Goal: Task Accomplishment & Management: Use online tool/utility

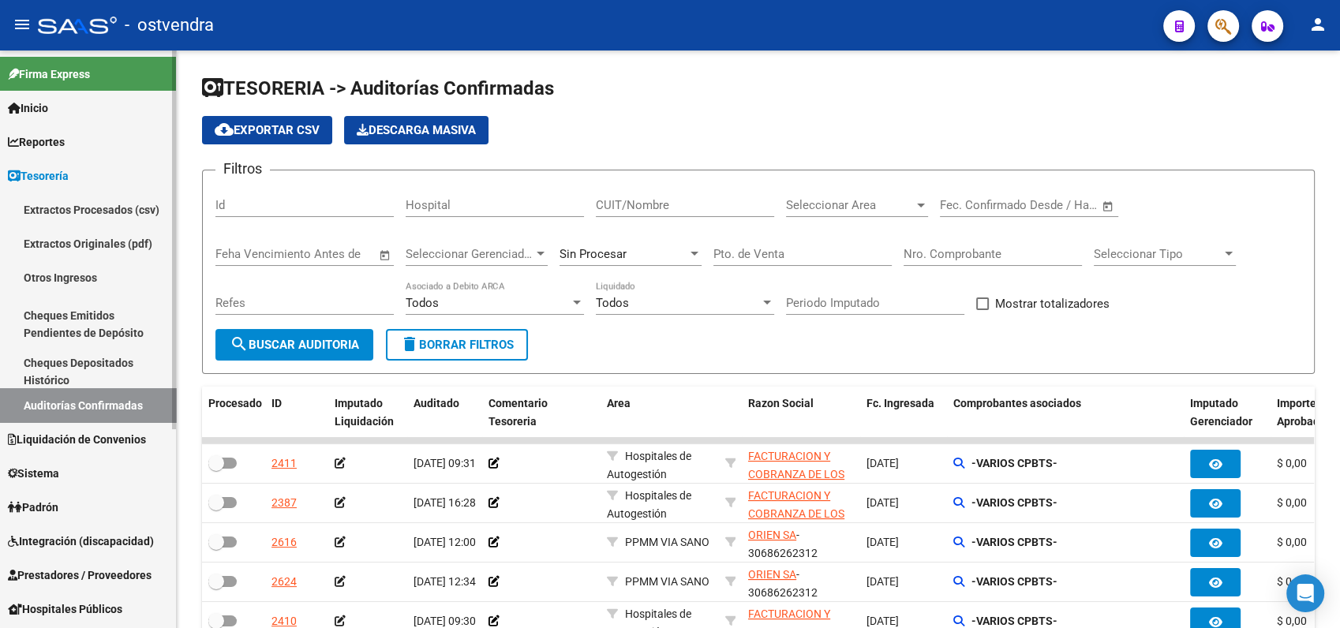
scroll to position [88, 0]
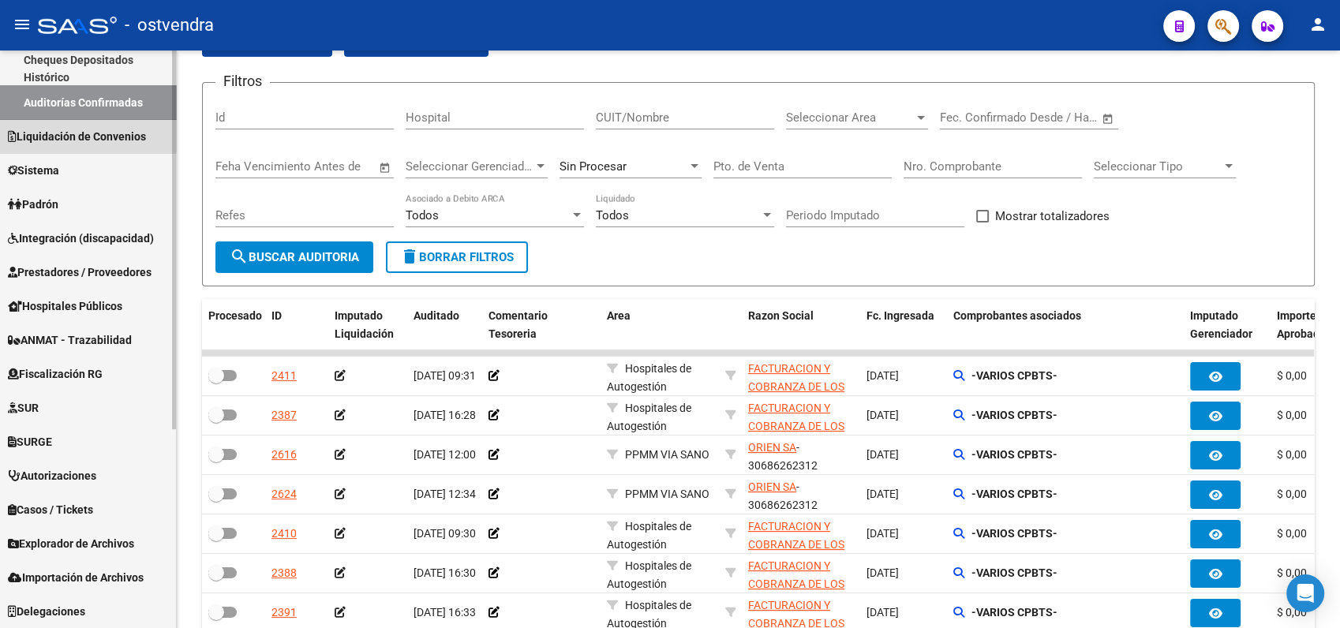
click at [69, 120] on link "Liquidación de Convenios" at bounding box center [88, 136] width 176 height 34
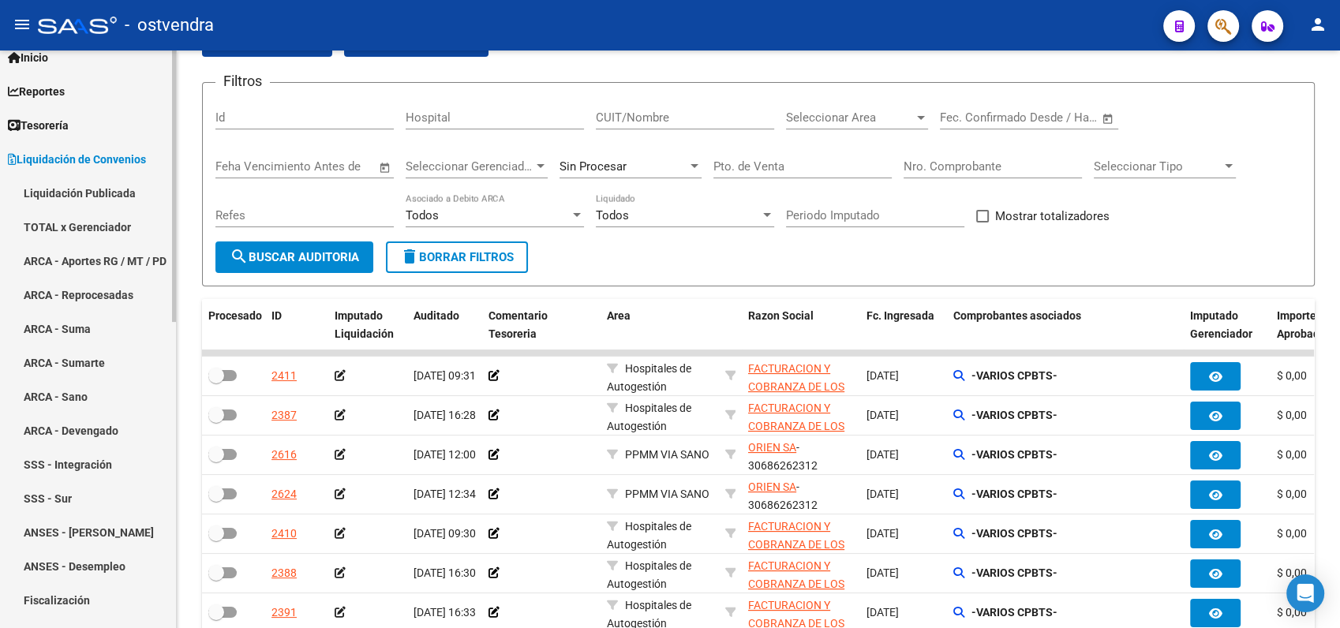
scroll to position [40, 0]
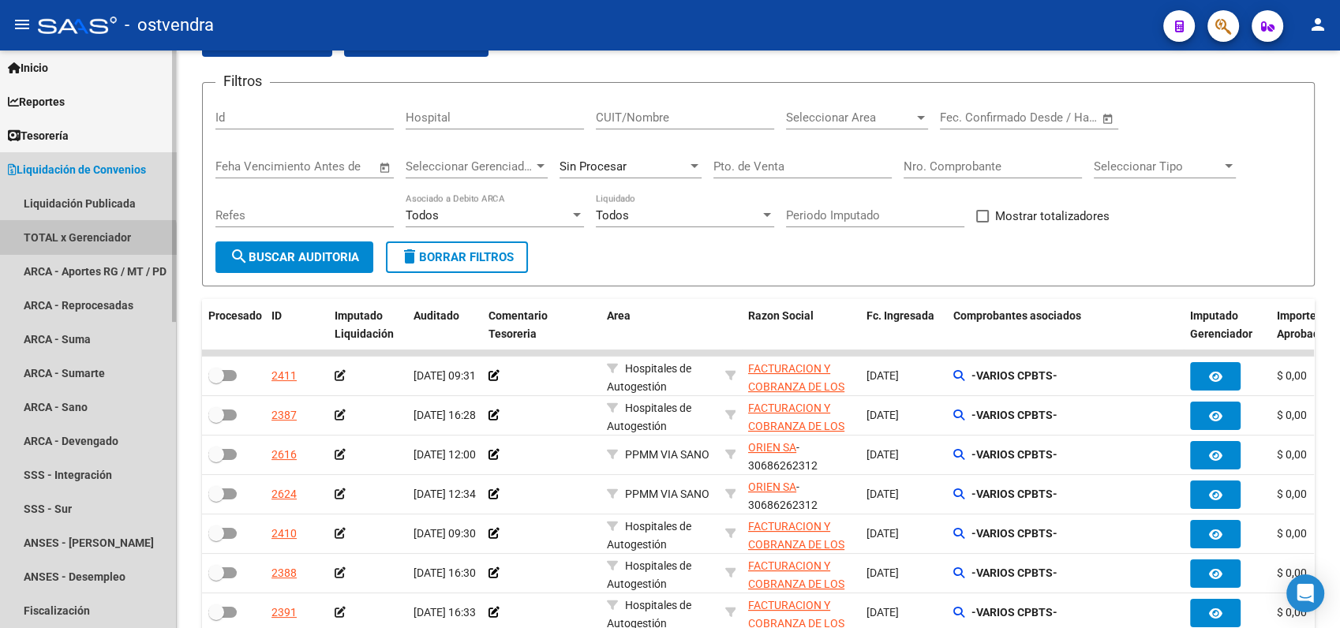
click at [76, 242] on link "TOTAL x Gerenciador" at bounding box center [88, 237] width 176 height 34
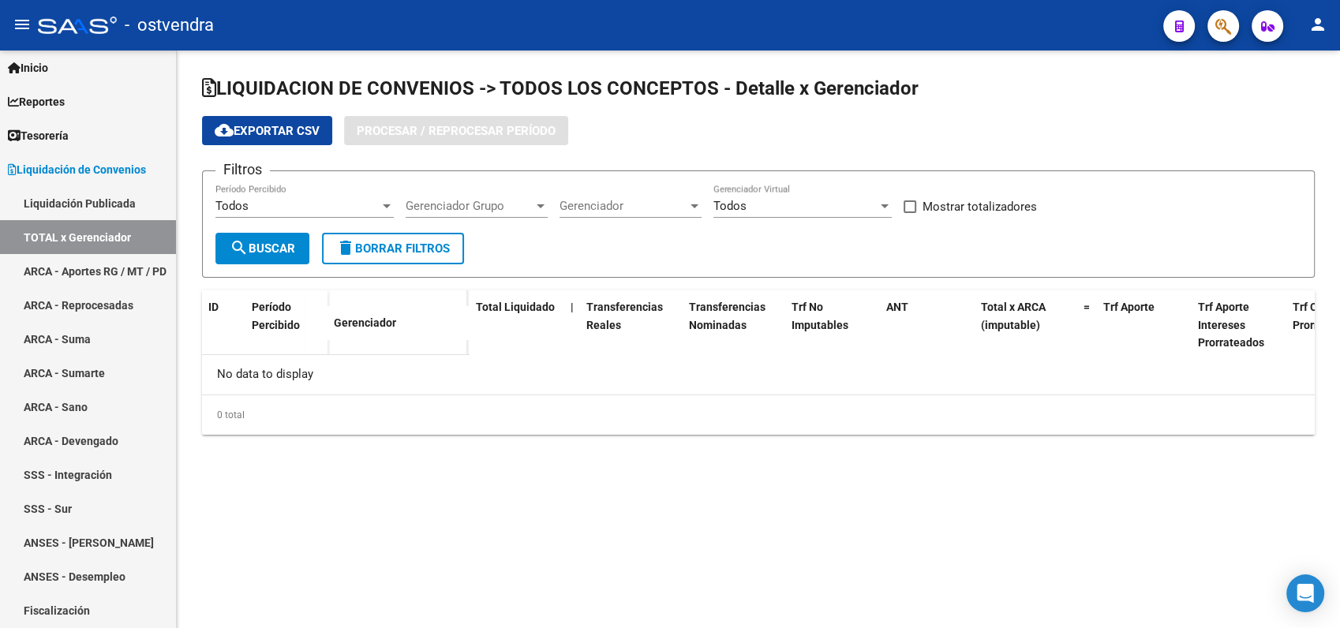
checkbox input "true"
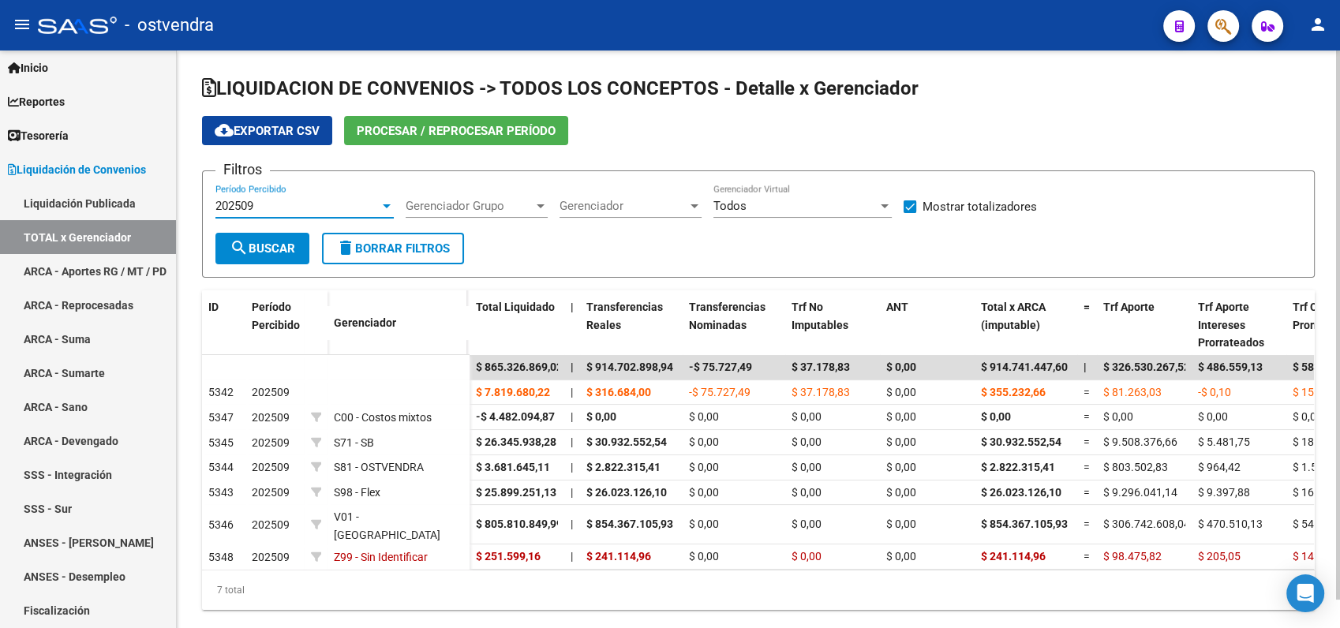
click at [250, 208] on span "202509" at bounding box center [234, 206] width 38 height 14
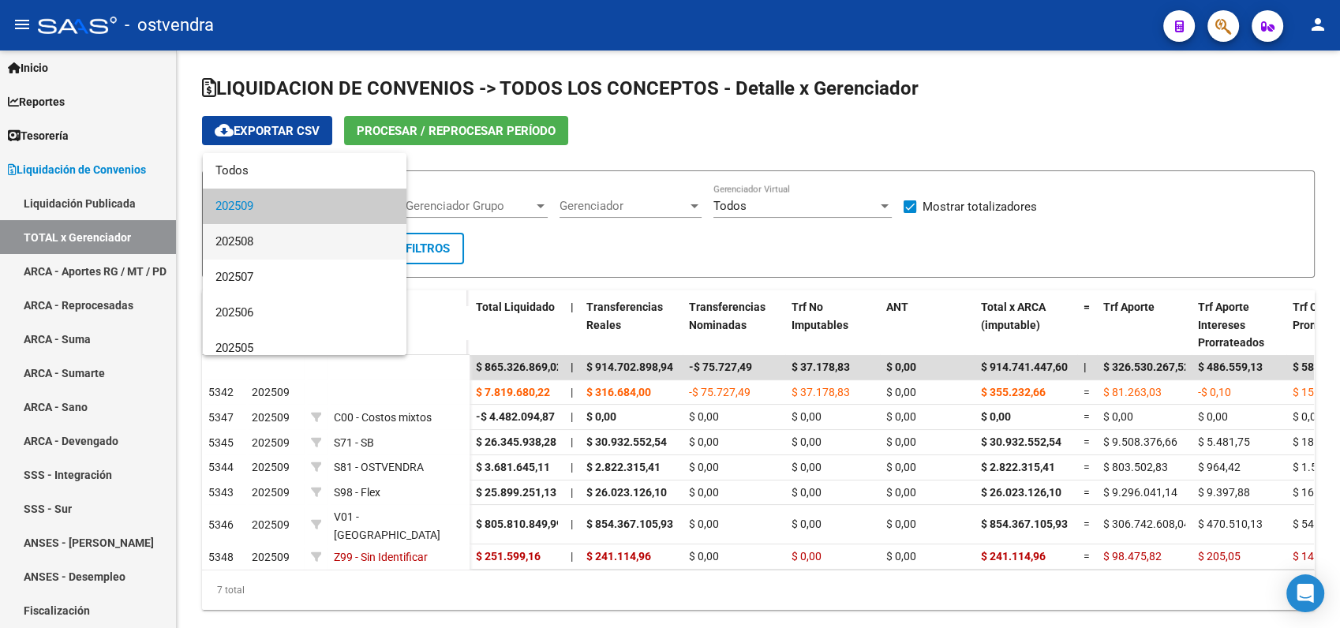
click at [252, 245] on span "202508" at bounding box center [304, 242] width 178 height 36
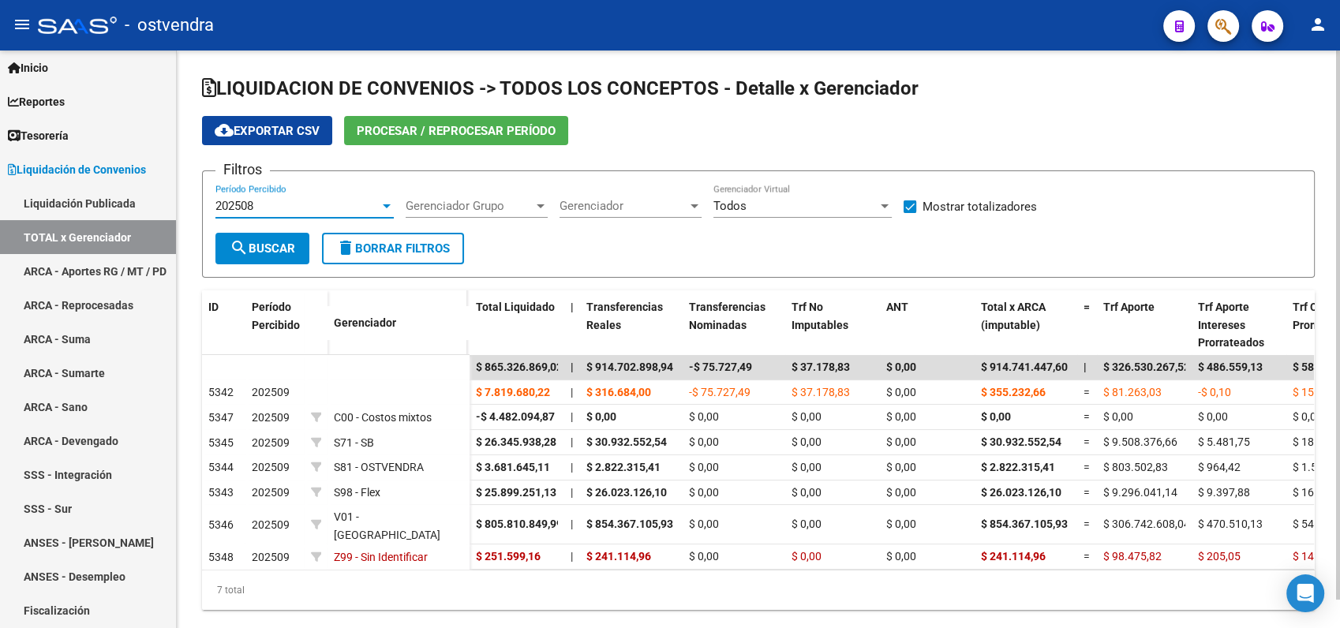
click at [267, 242] on span "search Buscar" at bounding box center [263, 249] width 66 height 14
click at [272, 129] on span "cloud_download Exportar CSV" at bounding box center [267, 131] width 105 height 14
click at [264, 204] on div "202508" at bounding box center [297, 206] width 164 height 14
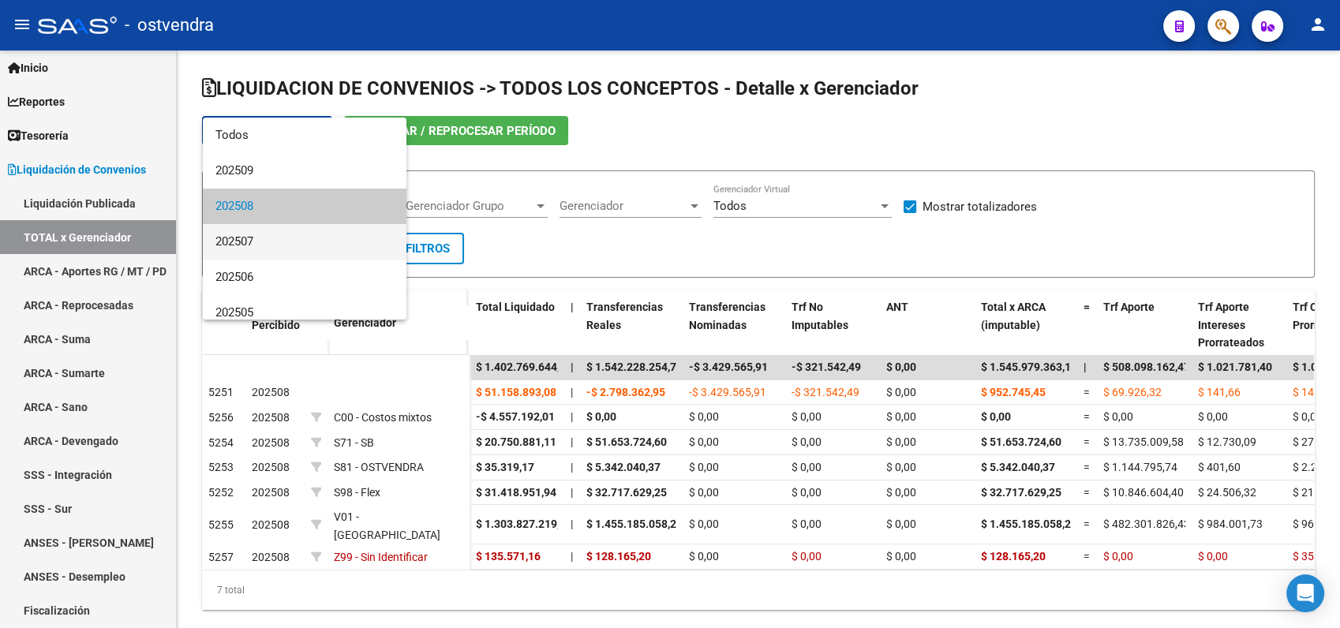
click at [257, 238] on span "202507" at bounding box center [304, 242] width 178 height 36
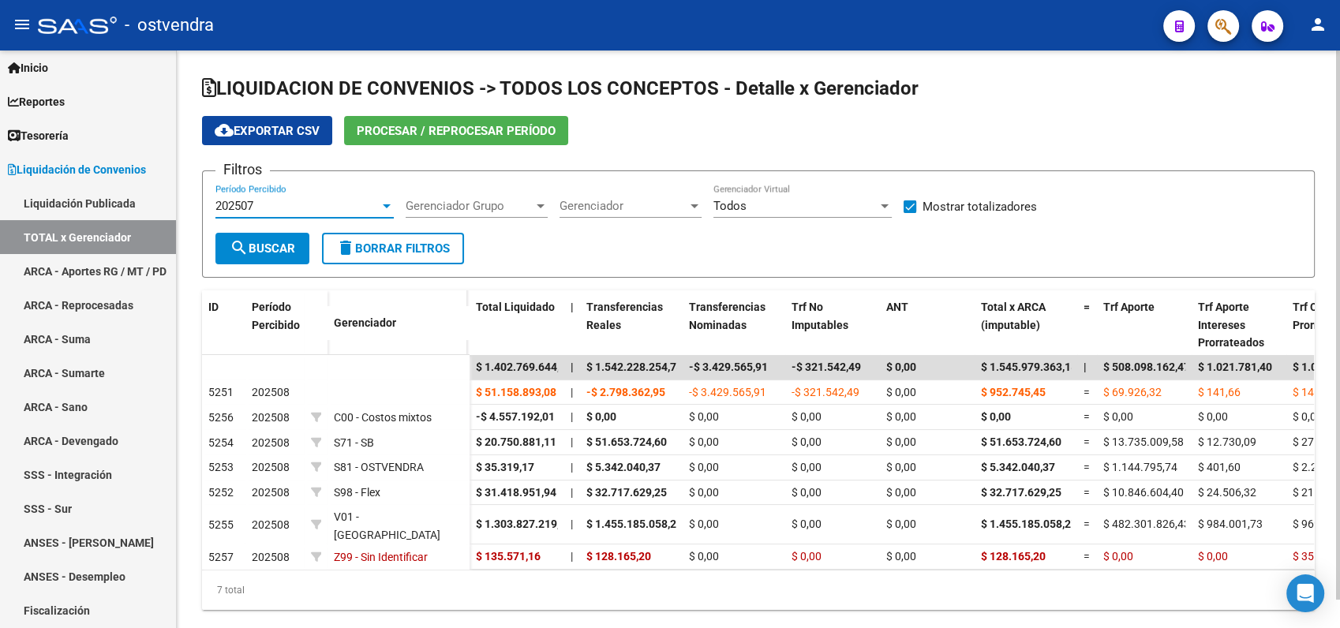
click at [266, 249] on span "search Buscar" at bounding box center [263, 249] width 66 height 14
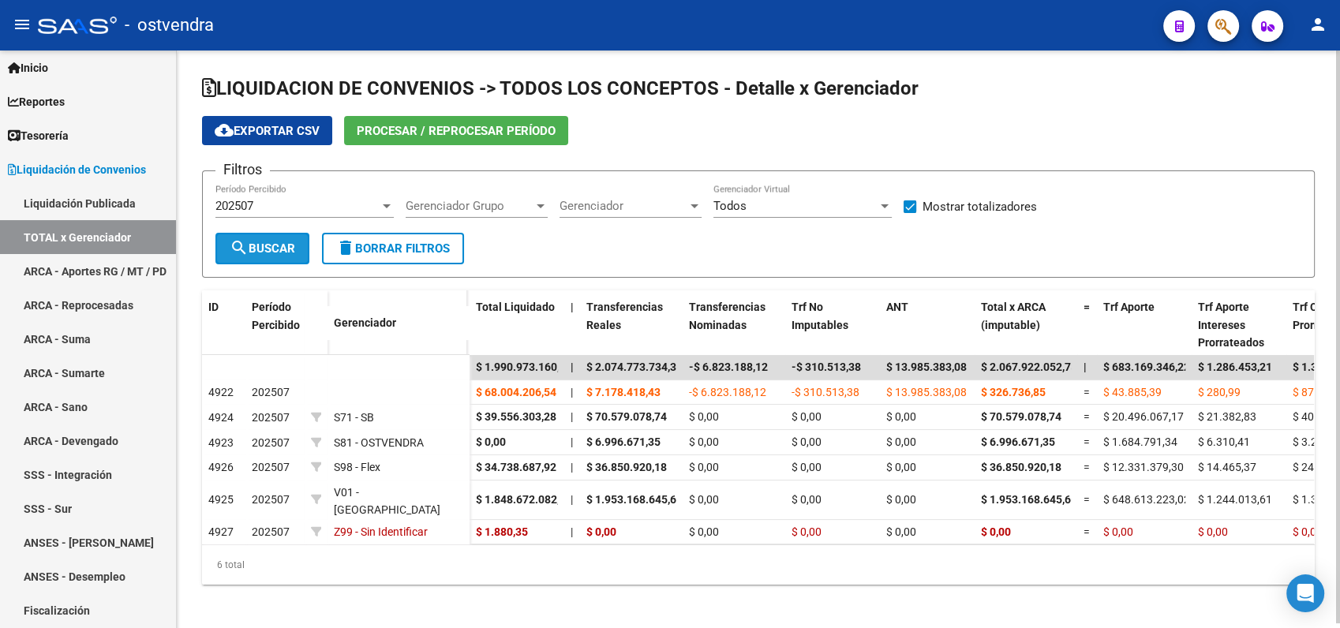
drag, startPoint x: 268, startPoint y: 258, endPoint x: 283, endPoint y: 158, distance: 101.3
click at [269, 256] on button "search Buscar" at bounding box center [262, 249] width 94 height 32
click at [283, 131] on span "cloud_download Exportar CSV" at bounding box center [267, 131] width 105 height 14
click at [227, 210] on span "202507" at bounding box center [234, 206] width 38 height 14
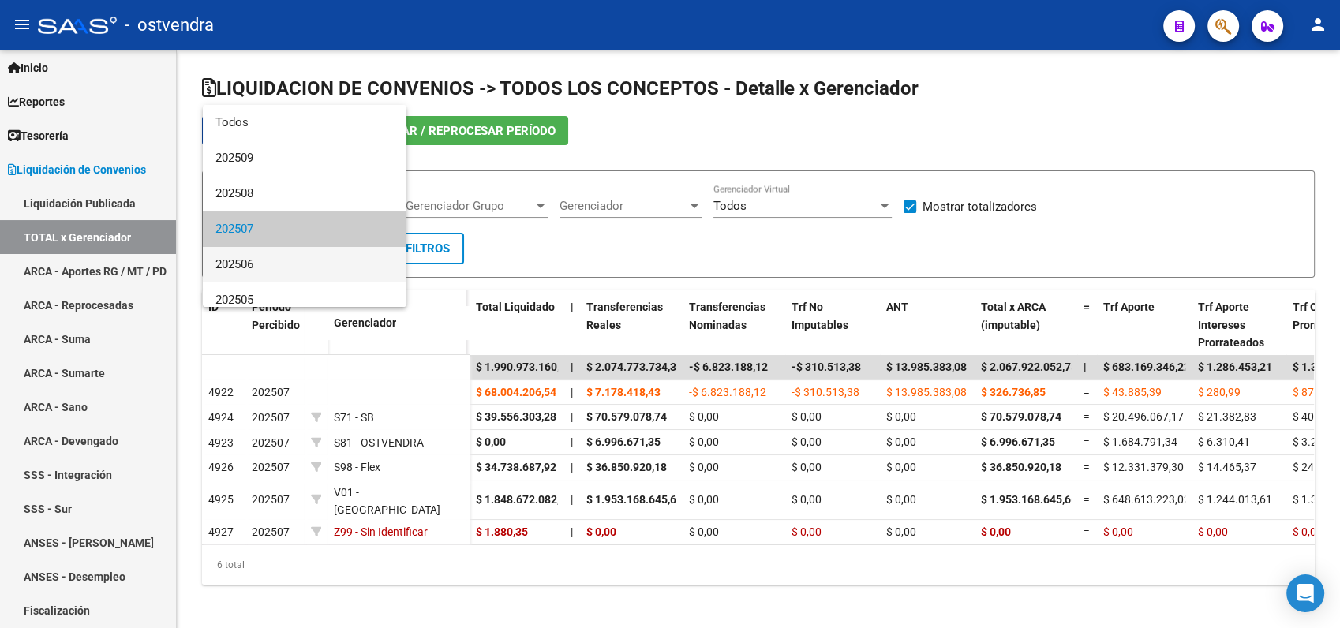
scroll to position [23, 0]
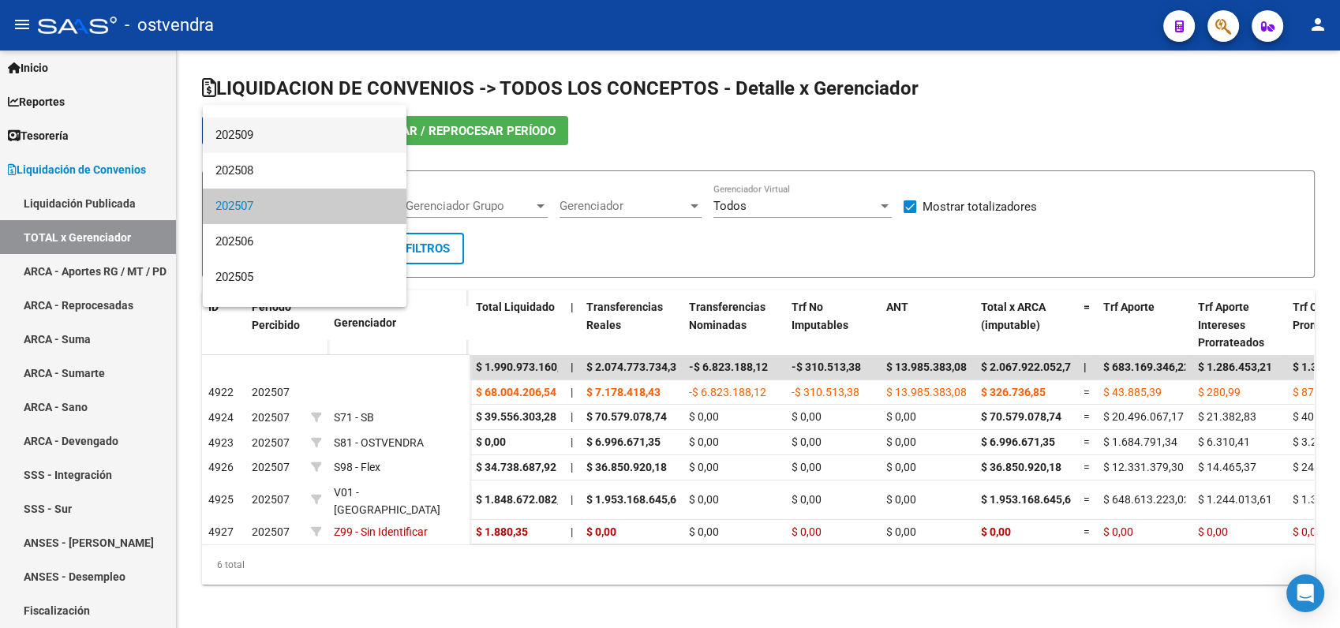
click at [244, 136] on span "202509" at bounding box center [304, 136] width 178 height 36
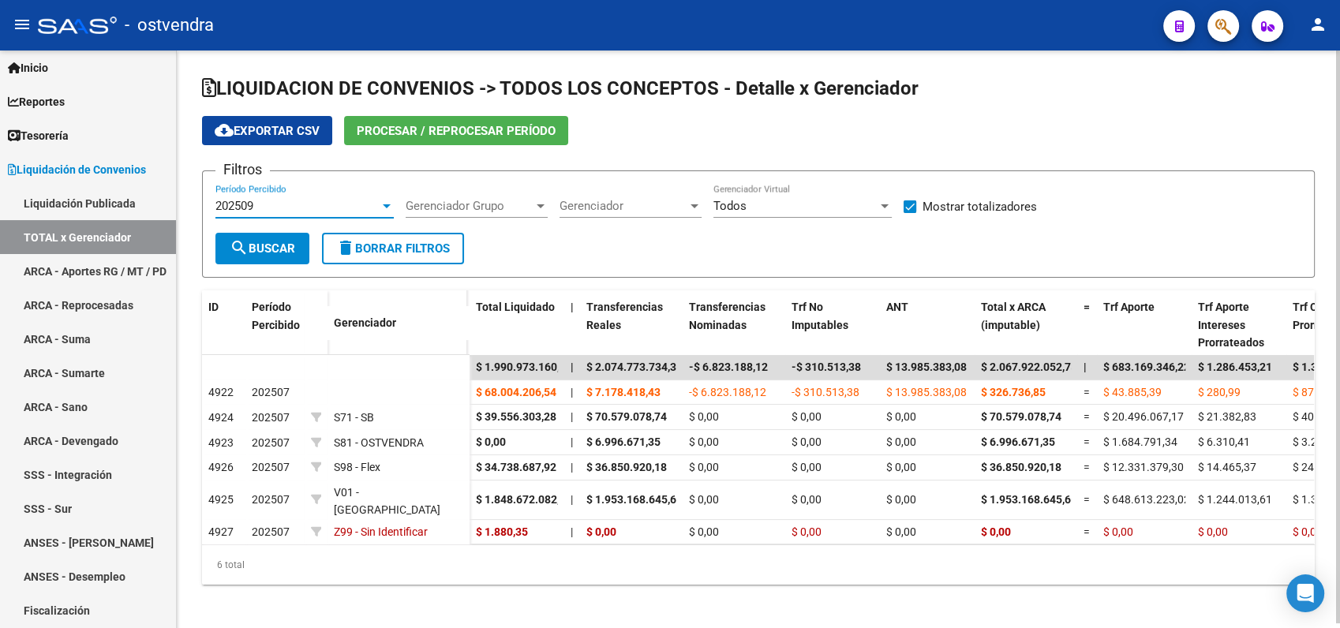
click at [269, 239] on button "search Buscar" at bounding box center [262, 249] width 94 height 32
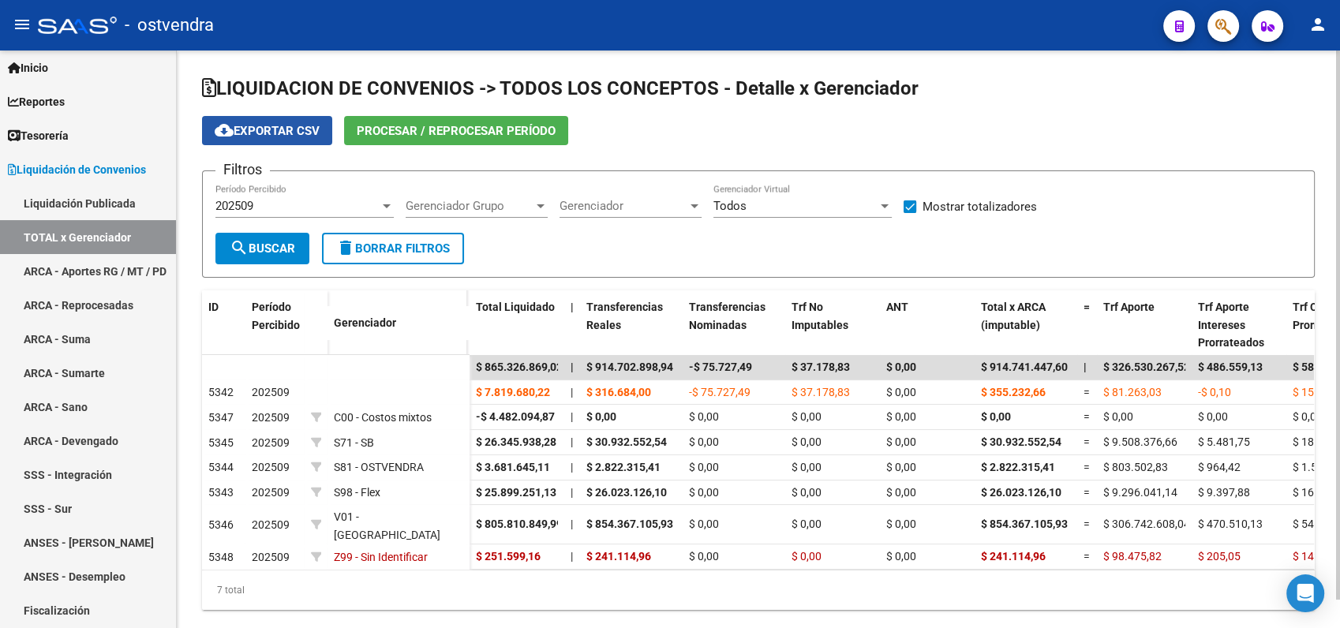
click at [275, 131] on span "cloud_download Exportar CSV" at bounding box center [267, 131] width 105 height 14
